Goal: Task Accomplishment & Management: Use online tool/utility

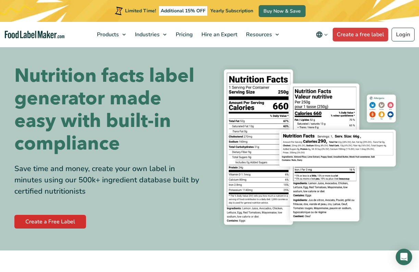
click at [58, 219] on link "Create a Free Label" at bounding box center [50, 222] width 72 height 14
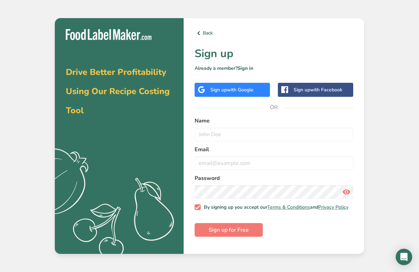
click at [230, 91] on span "with Google" at bounding box center [240, 90] width 27 height 7
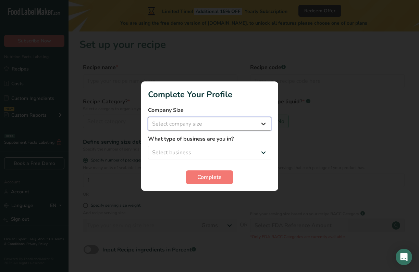
select select "1"
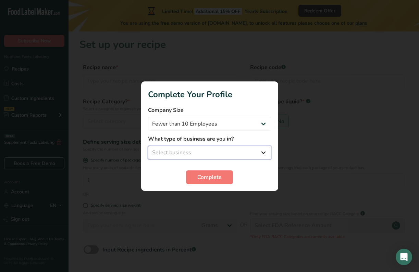
select select "1"
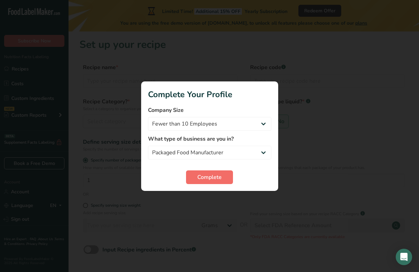
click at [204, 176] on span "Complete" at bounding box center [209, 177] width 24 height 8
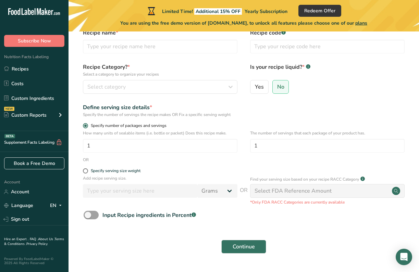
scroll to position [34, 0]
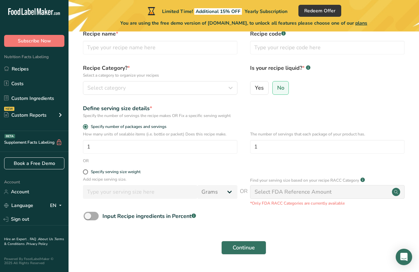
click at [97, 220] on label "Input Recipe ingredients in Percent .a-a{fill:#347362;}.b-a{fill:#fff;}" at bounding box center [140, 216] width 112 height 9
click at [88, 218] on input "Input Recipe ingredients in Percent .a-a{fill:#347362;}.b-a{fill:#fff;}" at bounding box center [86, 216] width 4 height 4
checkbox input "true"
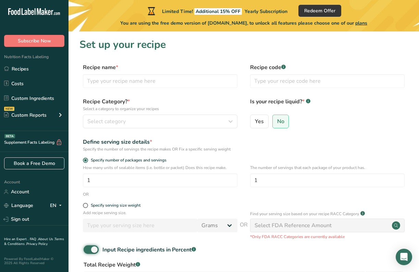
scroll to position [0, 0]
click at [151, 83] on input "text" at bounding box center [160, 81] width 154 height 14
click at [230, 122] on icon "button" at bounding box center [230, 121] width 8 height 12
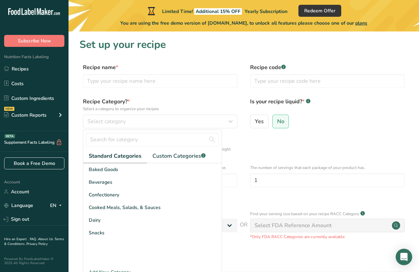
click at [302, 119] on div "Yes No" at bounding box center [327, 124] width 154 height 18
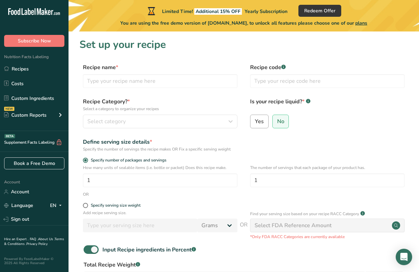
click at [260, 121] on span "Yes" at bounding box center [259, 121] width 9 height 7
click at [255, 121] on input "Yes" at bounding box center [252, 121] width 4 height 4
radio input "true"
radio input "false"
select select "22"
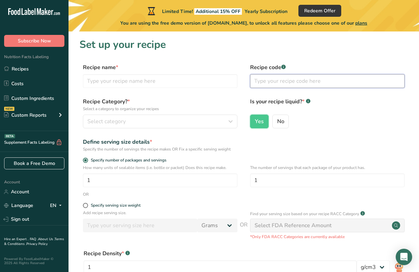
click at [267, 81] on input "text" at bounding box center [327, 81] width 154 height 14
